Goal: Task Accomplishment & Management: Use online tool/utility

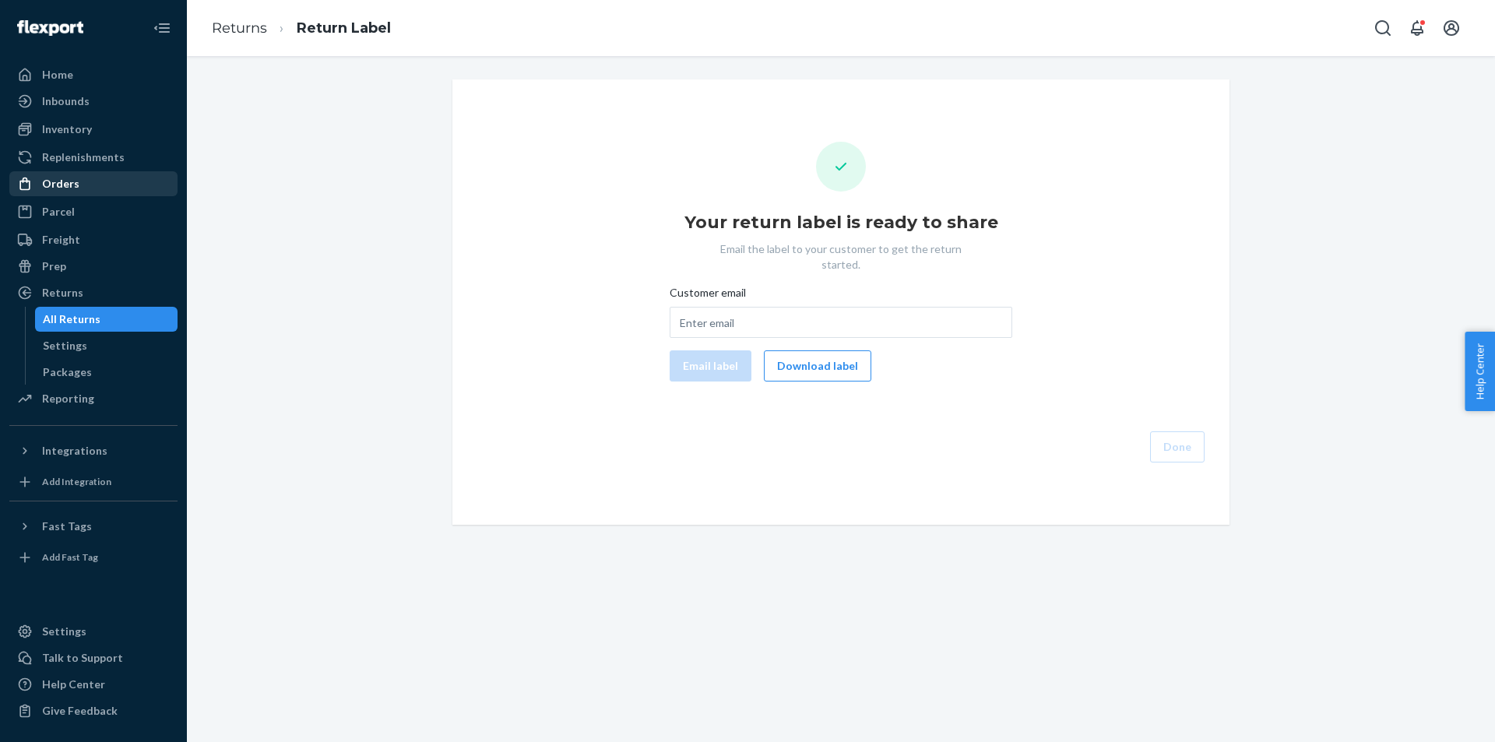
click at [111, 173] on div "Orders" at bounding box center [93, 184] width 165 height 22
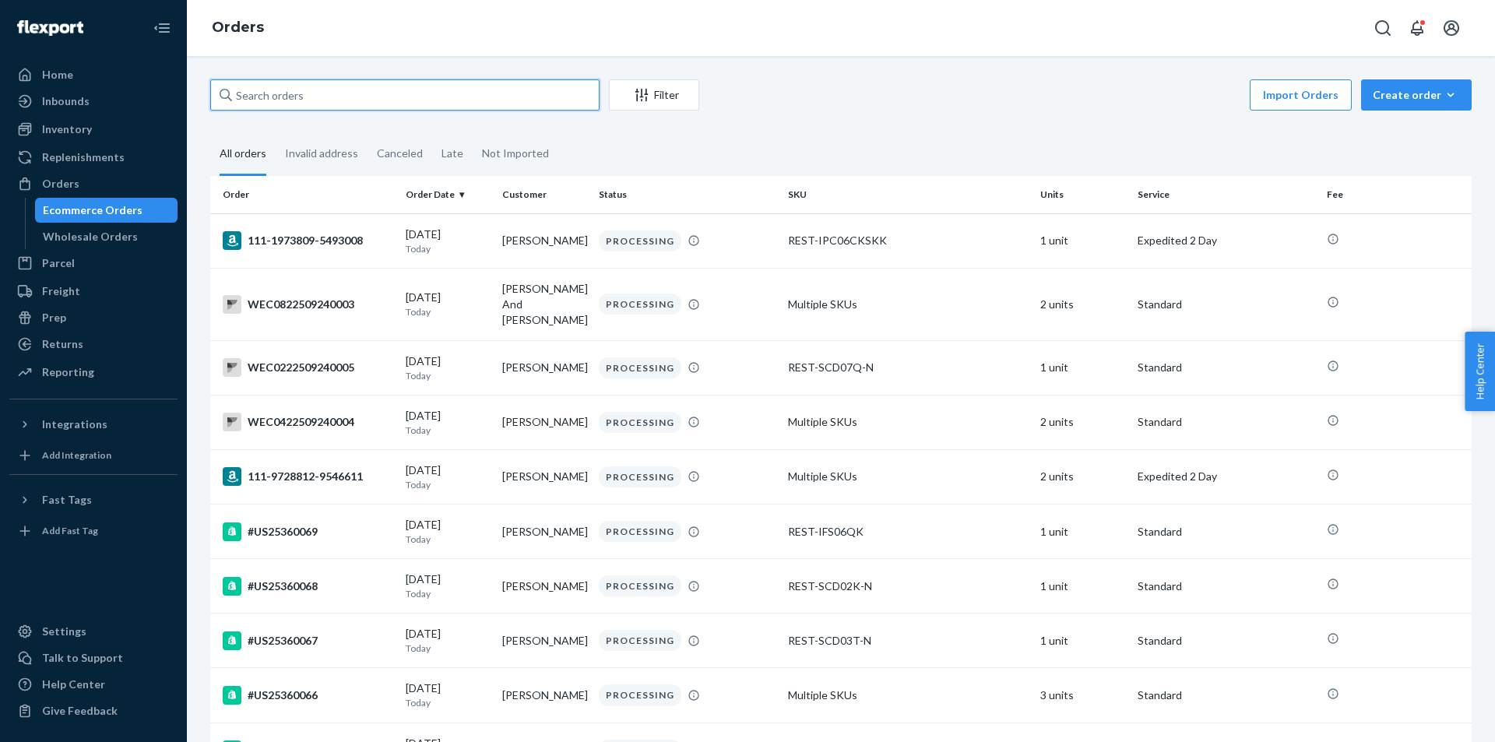
click at [522, 98] on input "text" at bounding box center [404, 94] width 389 height 31
paste input "#PD2501669"
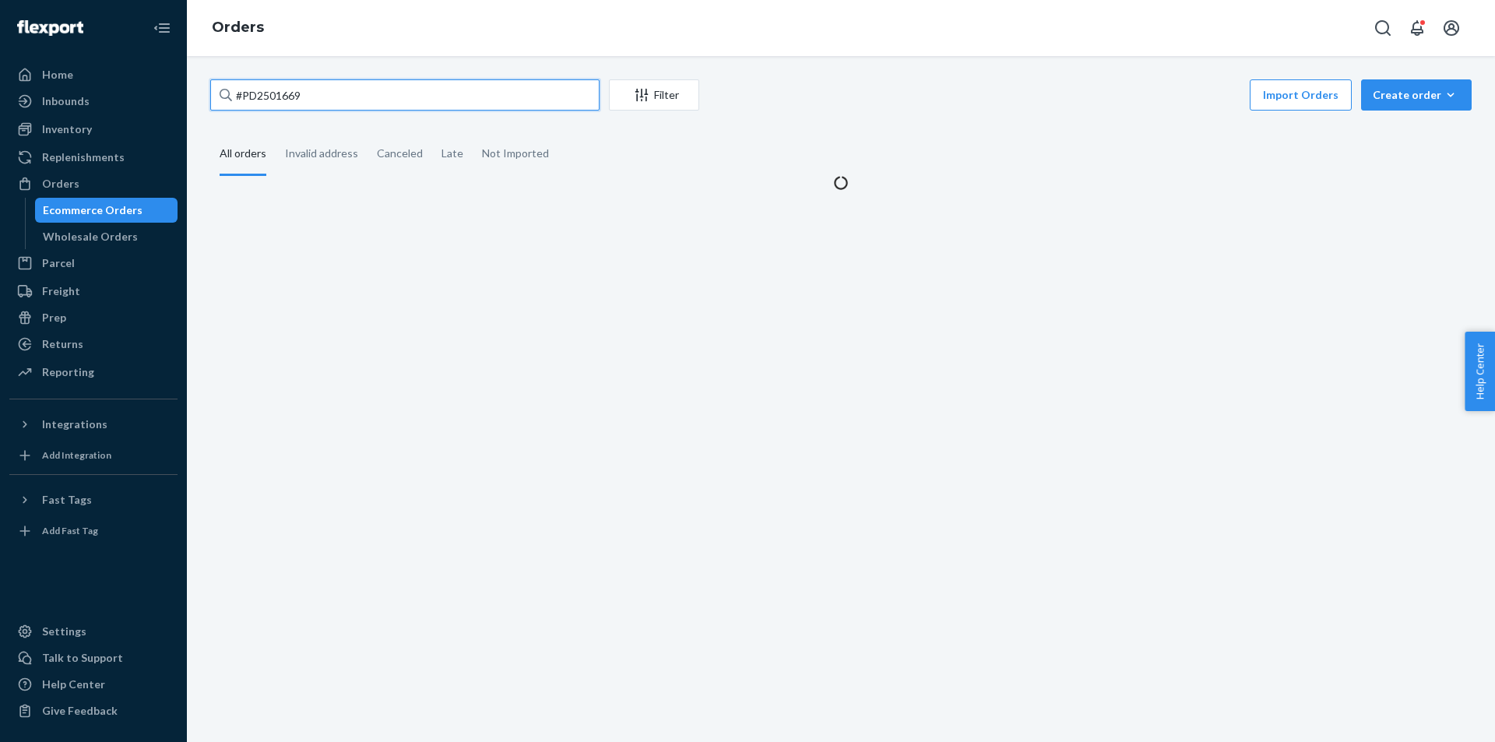
type input "#PD2501669"
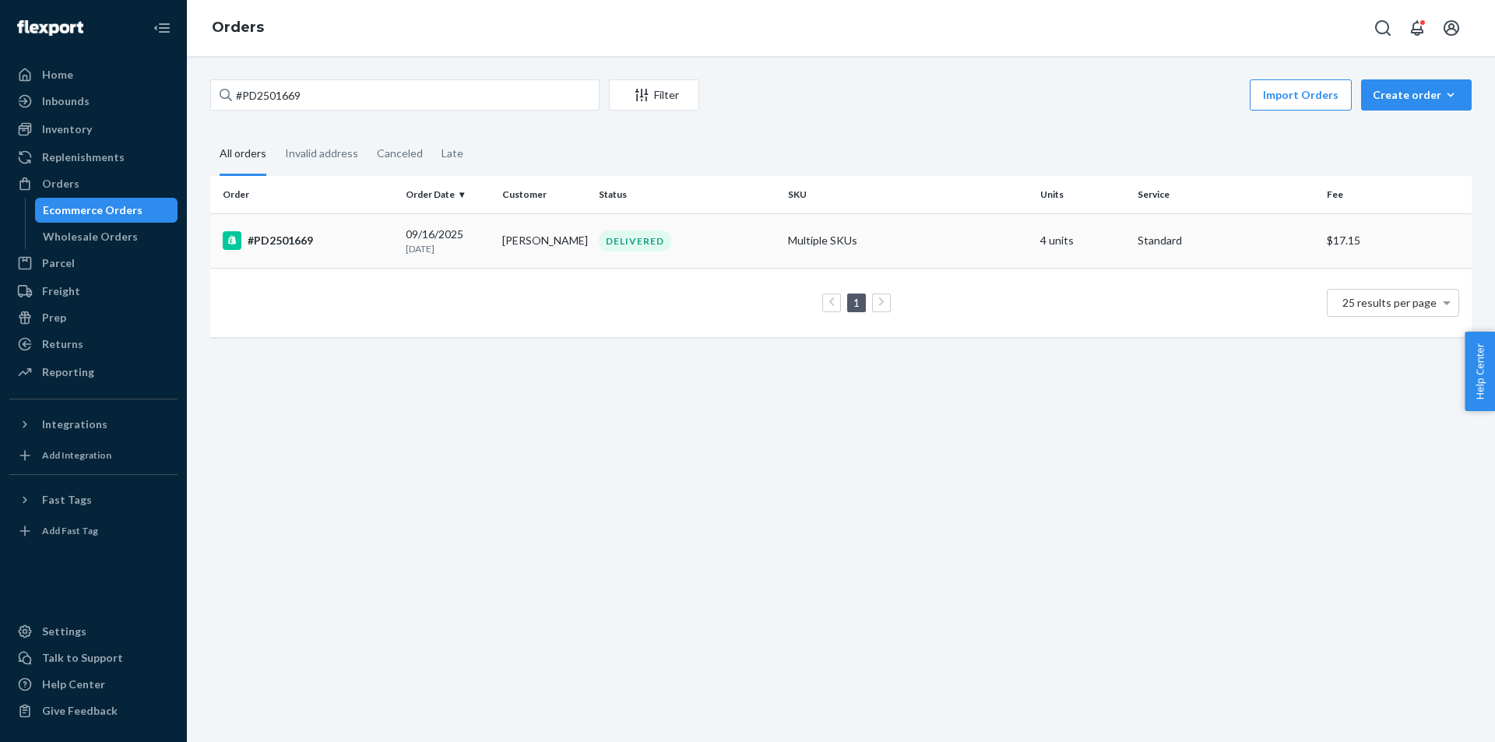
click at [381, 237] on div "#PD2501669" at bounding box center [308, 240] width 170 height 19
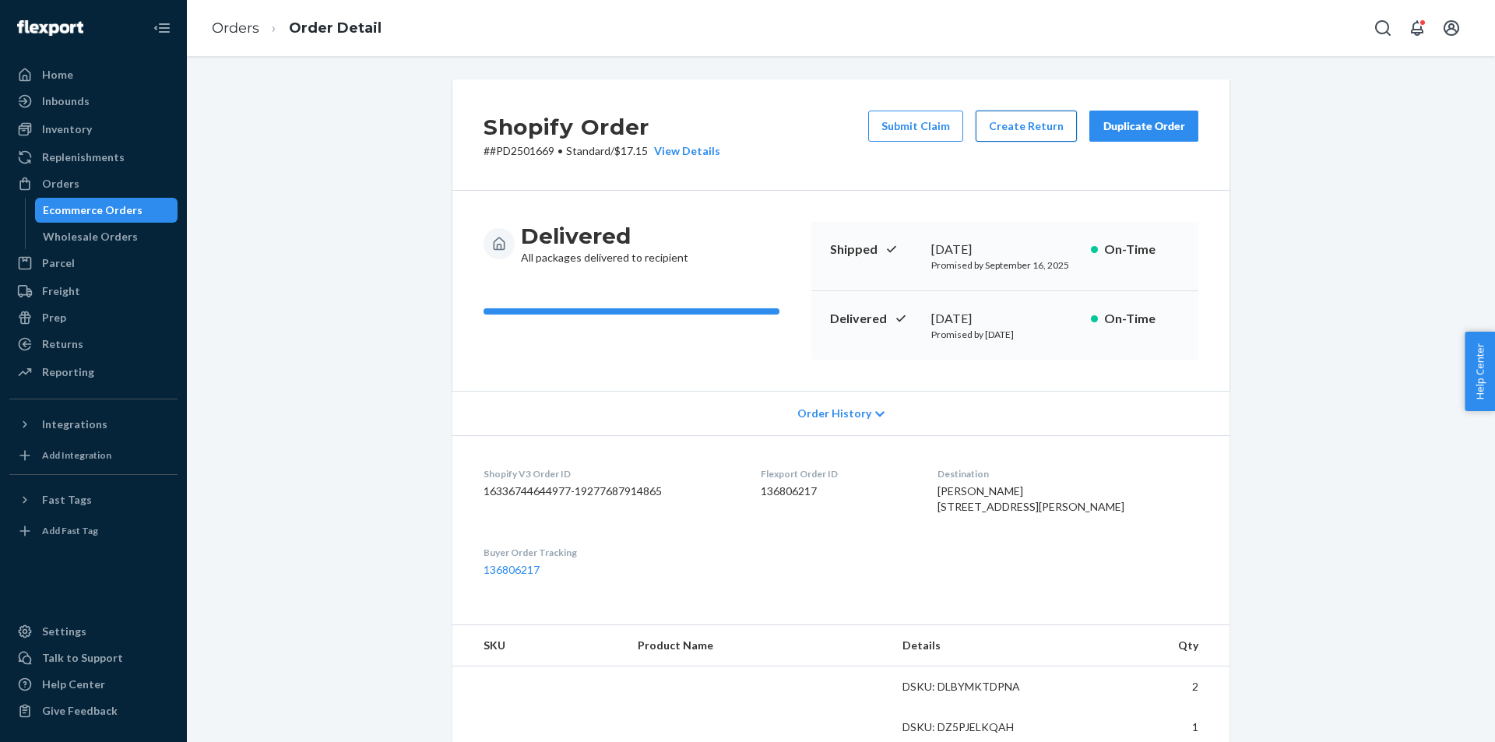
click at [1038, 128] on button "Create Return" at bounding box center [1025, 126] width 101 height 31
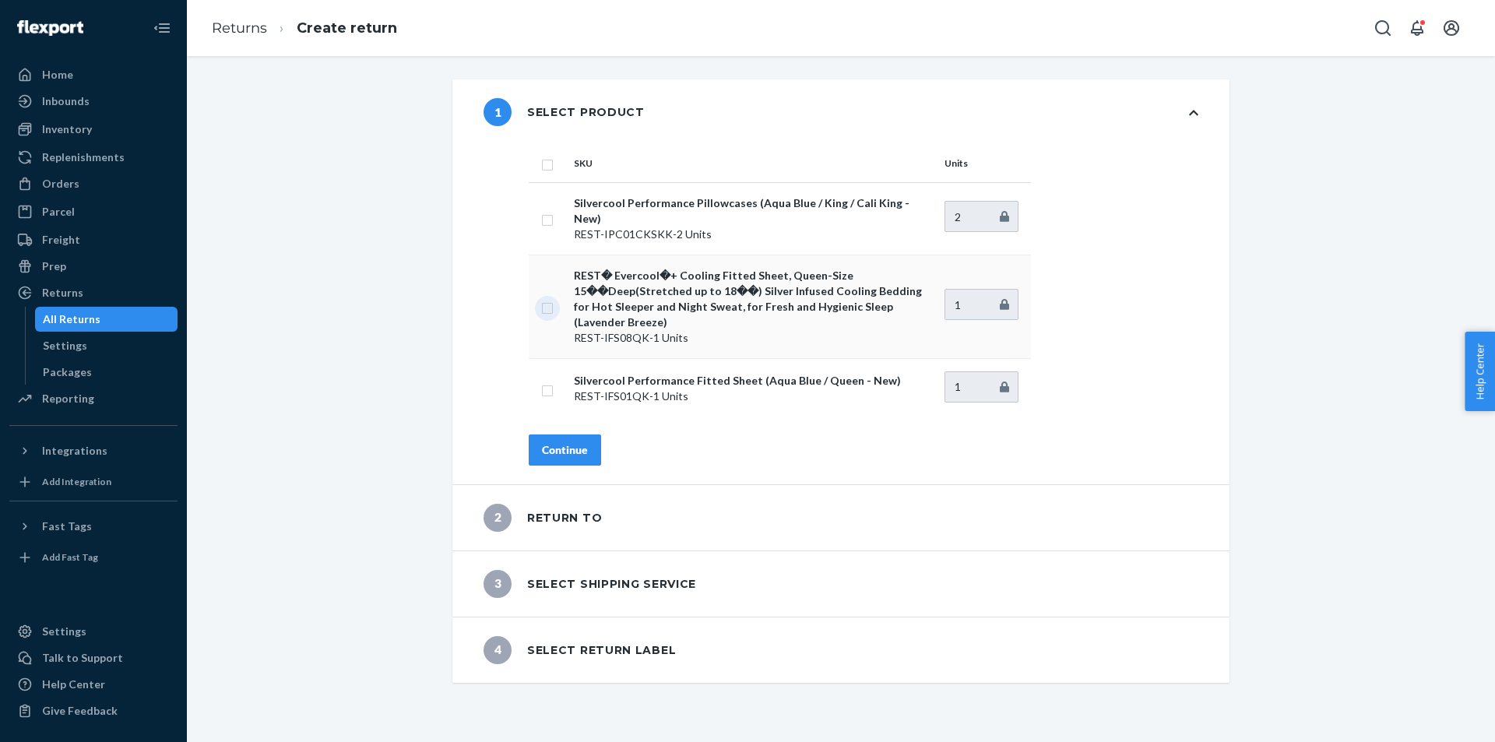
click at [542, 298] on input "checkbox" at bounding box center [547, 306] width 12 height 16
checkbox input "true"
click at [582, 435] on button "Continue" at bounding box center [565, 449] width 72 height 31
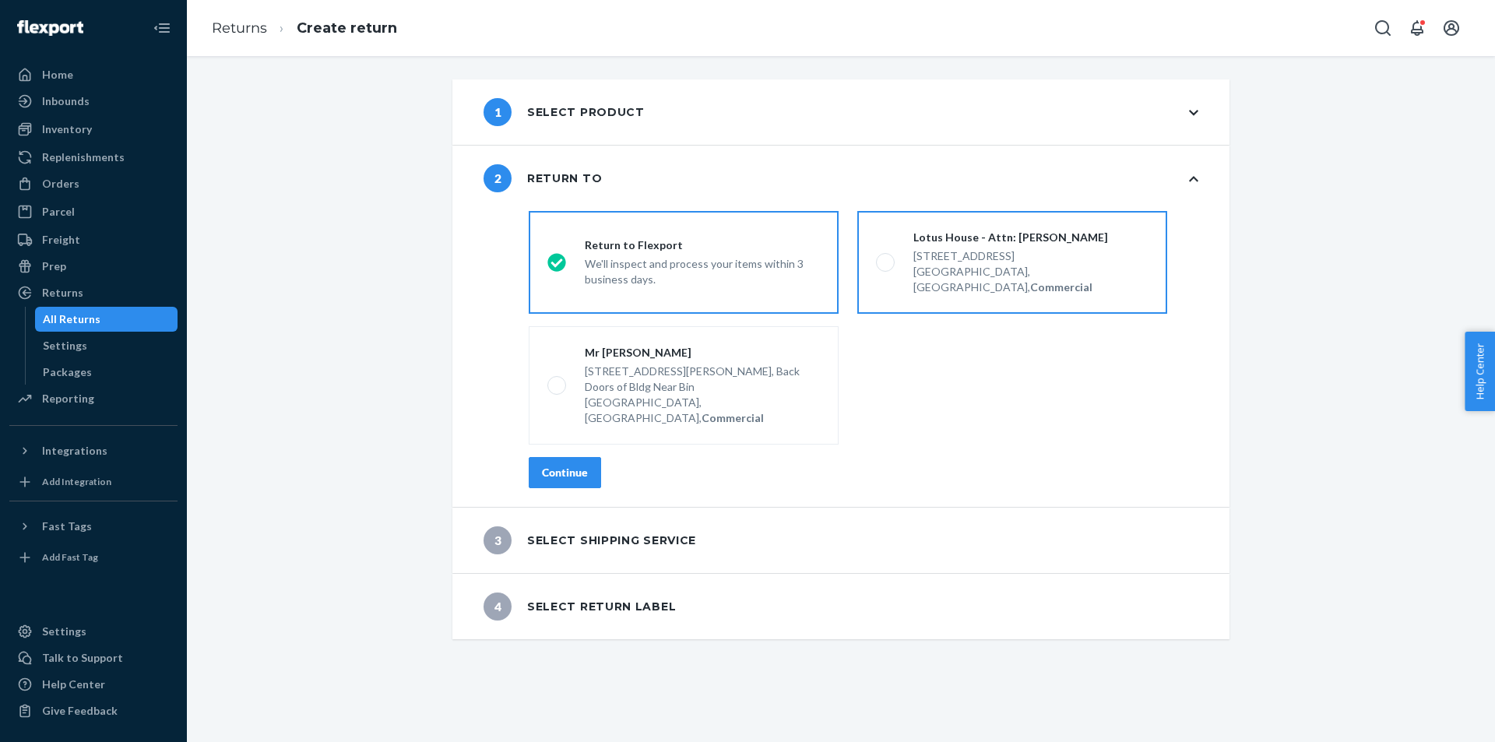
click at [930, 283] on label "Lotus House - Attn: [PERSON_NAME] [STREET_ADDRESS], Commercial" at bounding box center [1012, 262] width 310 height 103
click at [886, 268] on input "Lotus House - Attn: [PERSON_NAME] [STREET_ADDRESS], Commercial" at bounding box center [881, 263] width 10 height 10
radio input "true"
click at [571, 457] on button "Continue" at bounding box center [565, 472] width 72 height 31
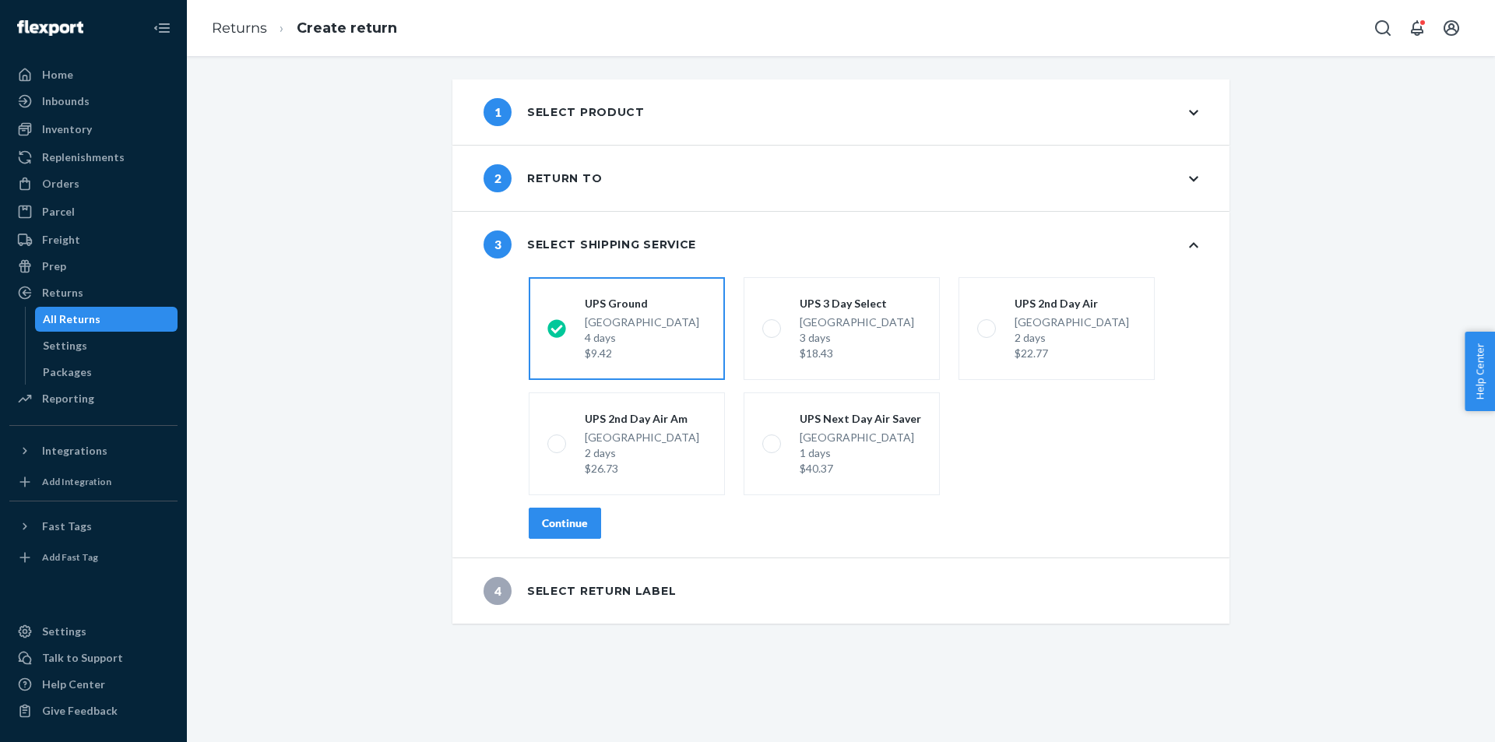
click at [596, 529] on div "Continue" at bounding box center [864, 523] width 670 height 31
click at [586, 529] on button "Continue" at bounding box center [565, 523] width 72 height 31
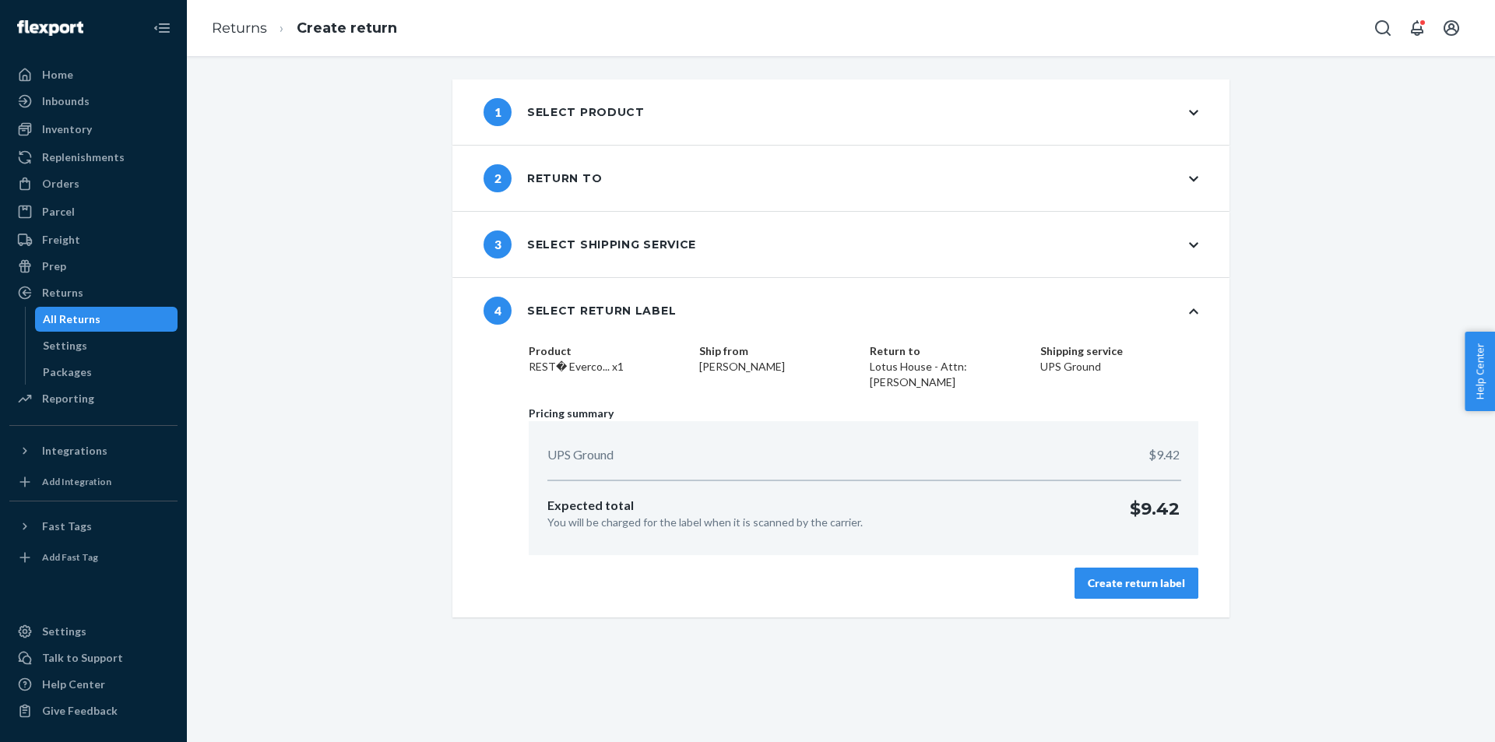
click at [1149, 582] on div "Create return label" at bounding box center [1136, 583] width 97 height 16
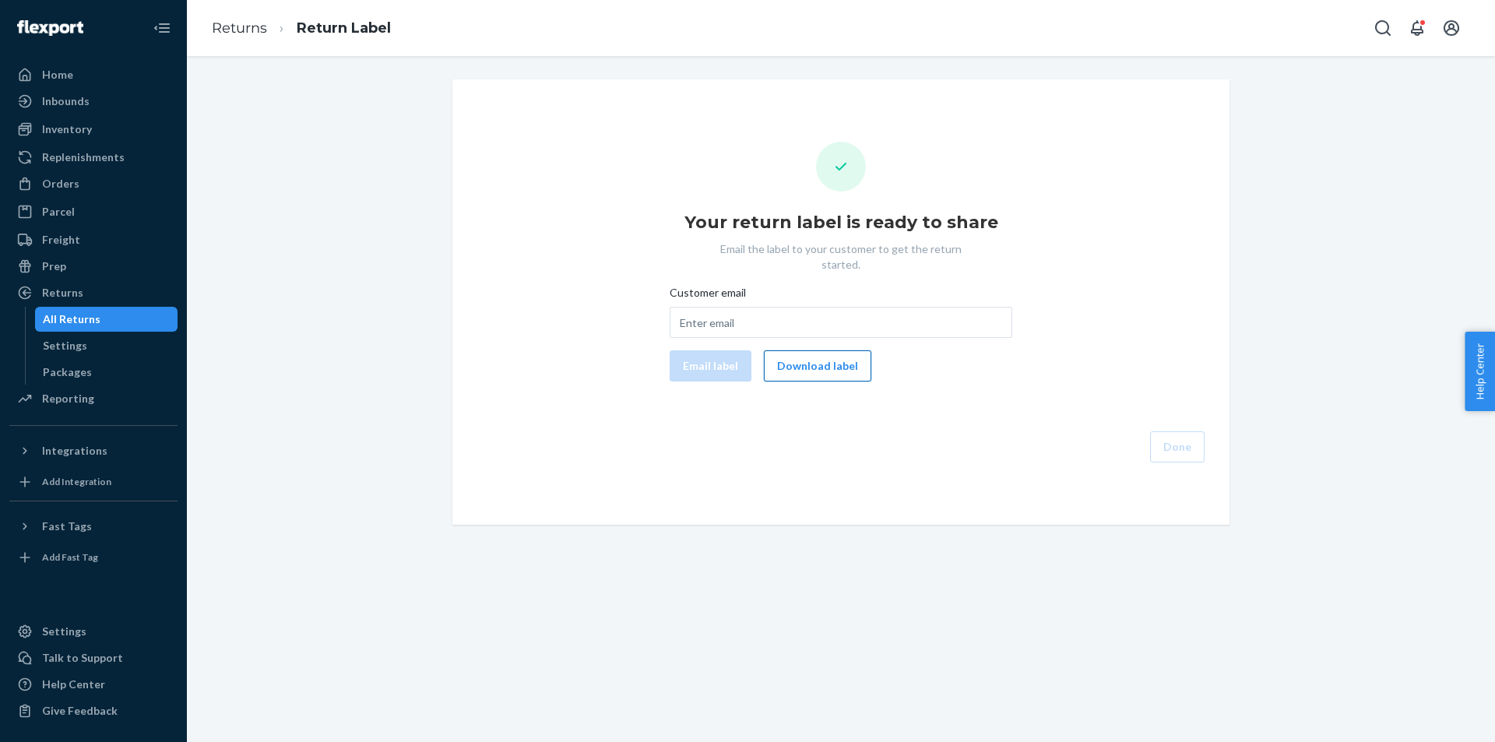
click at [825, 350] on button "Download label" at bounding box center [817, 365] width 107 height 31
